Goal: Check status: Check status

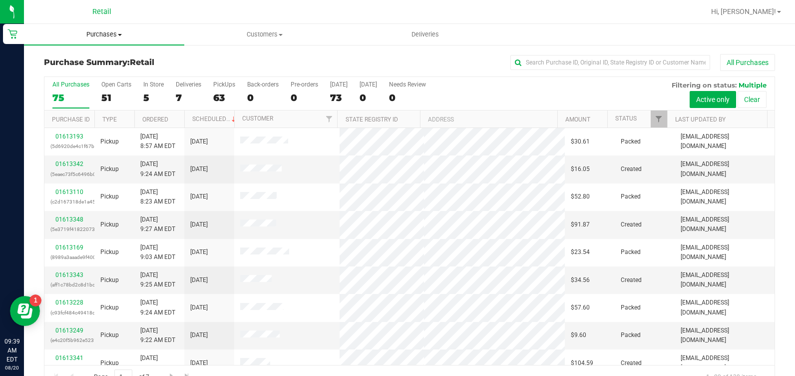
click at [99, 28] on uib-tab-heading "Purchases Summary of purchases Fulfillment All purchases" at bounding box center [104, 34] width 160 height 21
click at [99, 35] on span "Purchases" at bounding box center [104, 34] width 160 height 9
click at [99, 36] on span "Purchases" at bounding box center [104, 34] width 160 height 9
click at [48, 89] on li "All purchases" at bounding box center [104, 84] width 160 height 12
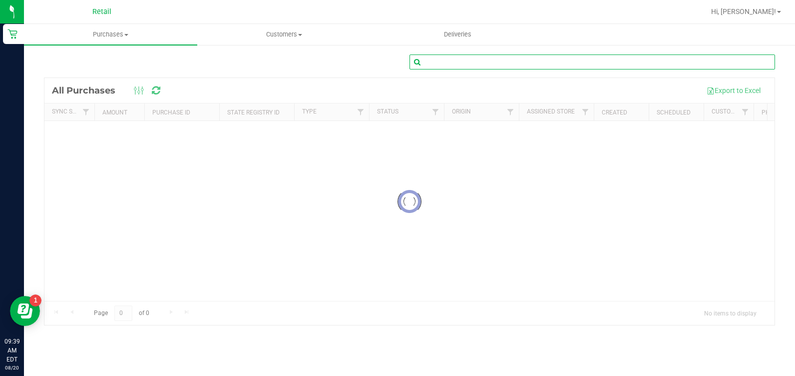
click at [474, 63] on input "text" at bounding box center [593, 61] width 366 height 15
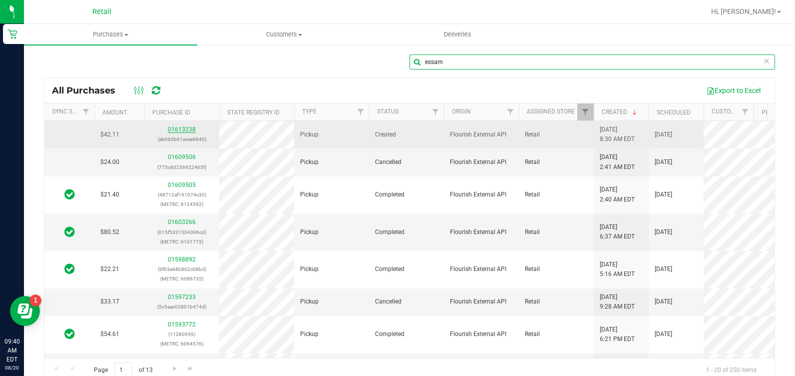
type input "essam"
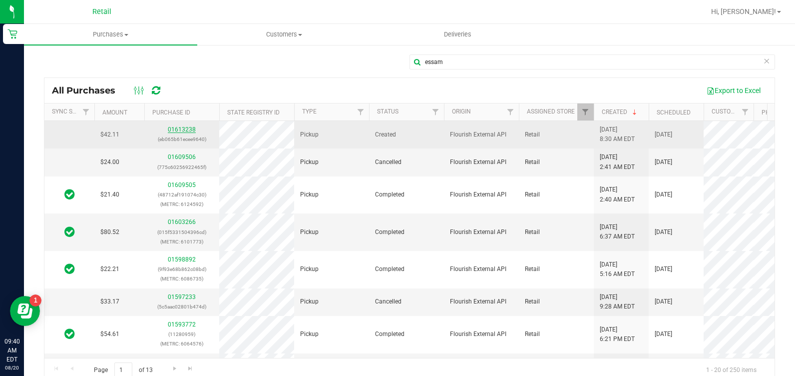
click at [183, 128] on link "01613238" at bounding box center [182, 129] width 28 height 7
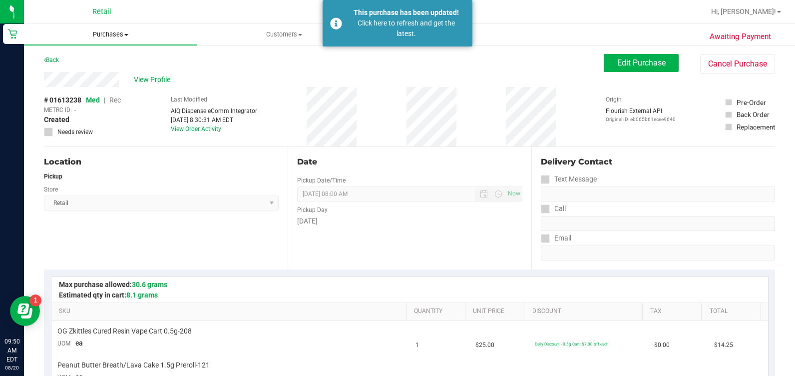
click at [101, 33] on span "Purchases" at bounding box center [110, 34] width 173 height 9
click at [83, 86] on span "All purchases" at bounding box center [59, 84] width 71 height 8
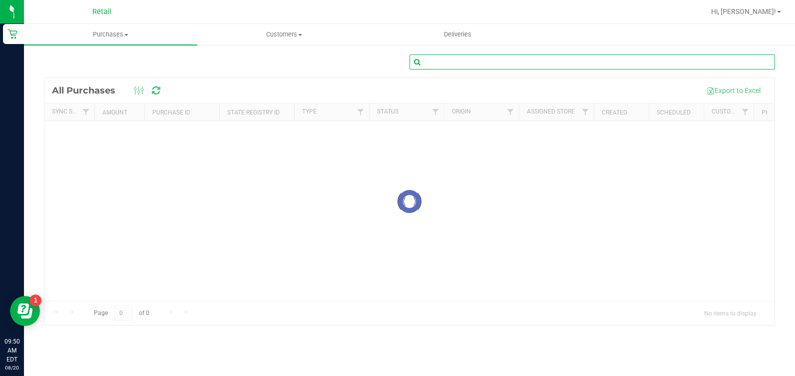
click at [510, 67] on input "text" at bounding box center [593, 61] width 366 height 15
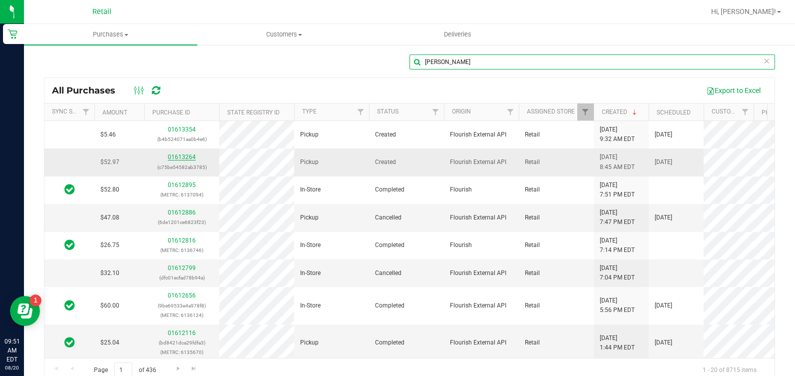
type input "[PERSON_NAME]"
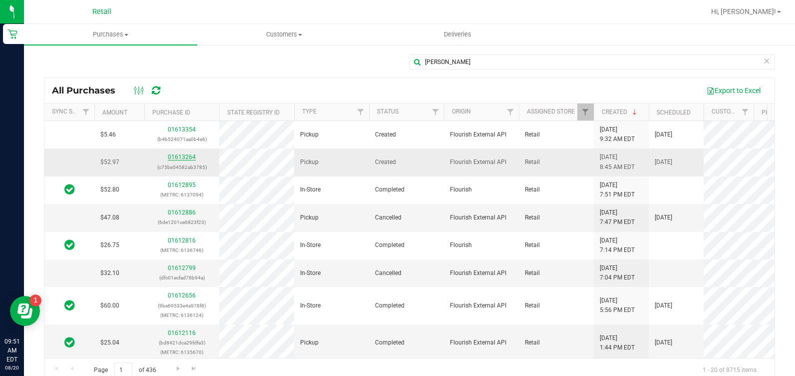
click at [176, 160] on link "01613264" at bounding box center [182, 156] width 28 height 7
